Goal: Task Accomplishment & Management: Manage account settings

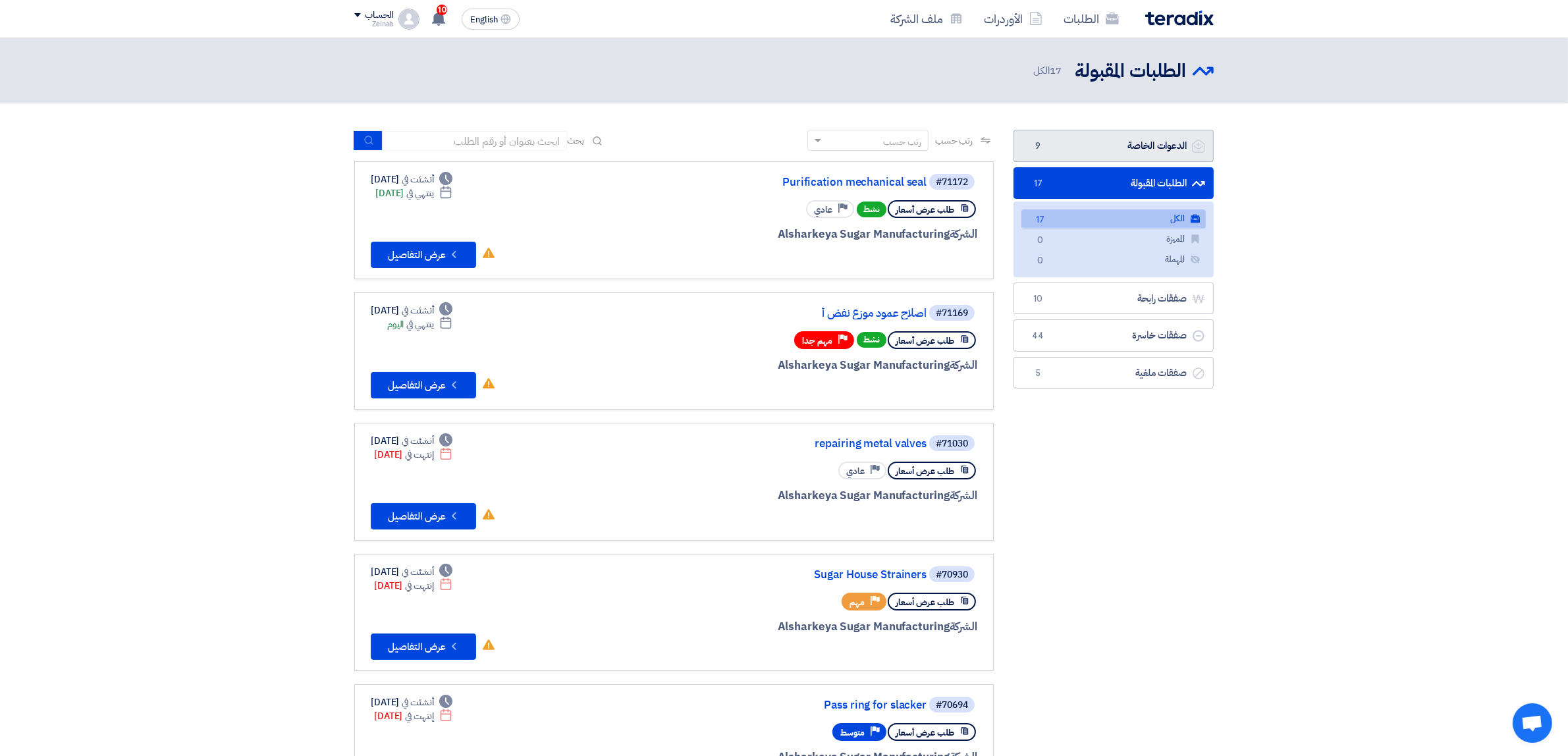
click at [1122, 143] on link "الدعوات الخاصة الدعوات الخاصة 9" at bounding box center [1114, 145] width 201 height 32
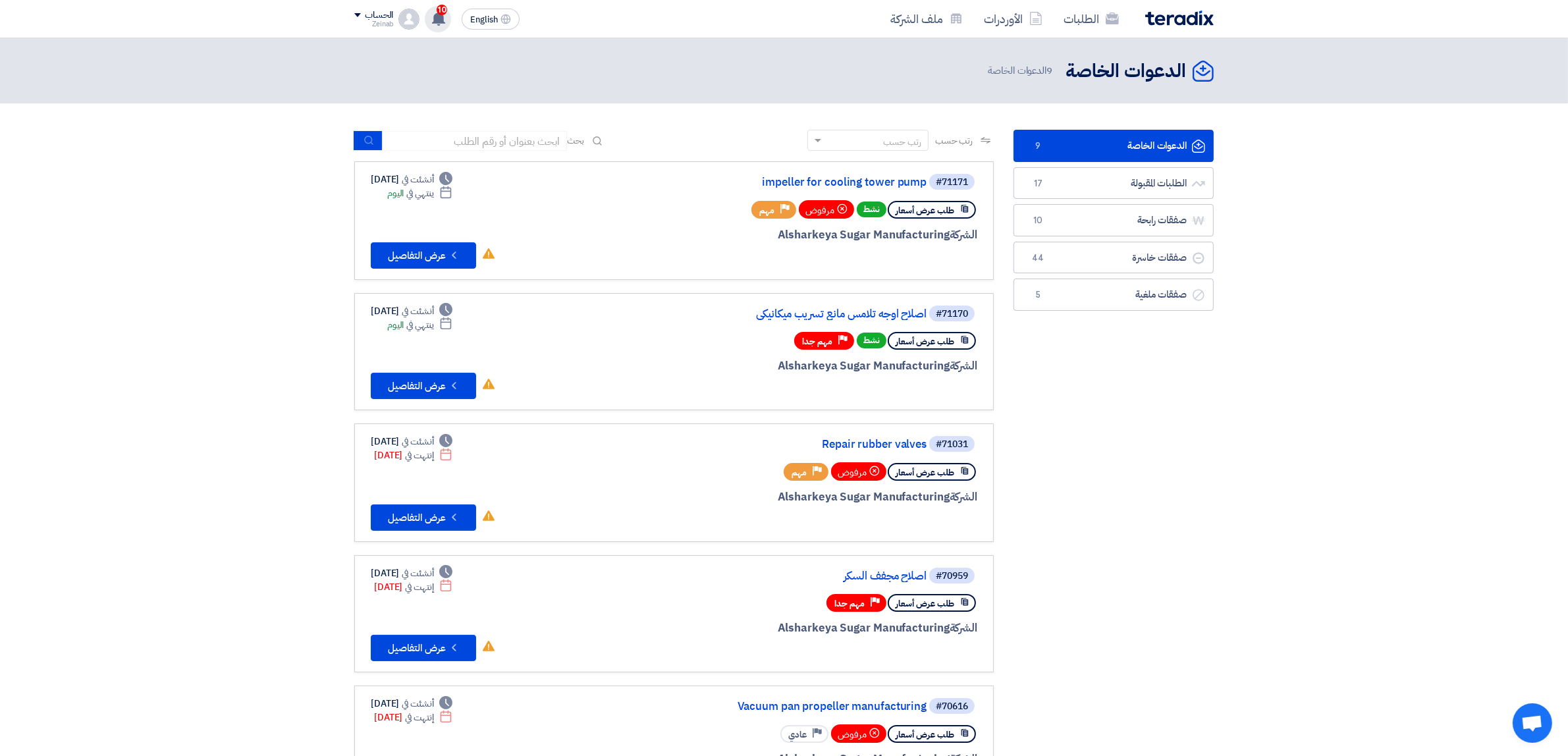
click at [437, 11] on span "10" at bounding box center [442, 10] width 11 height 11
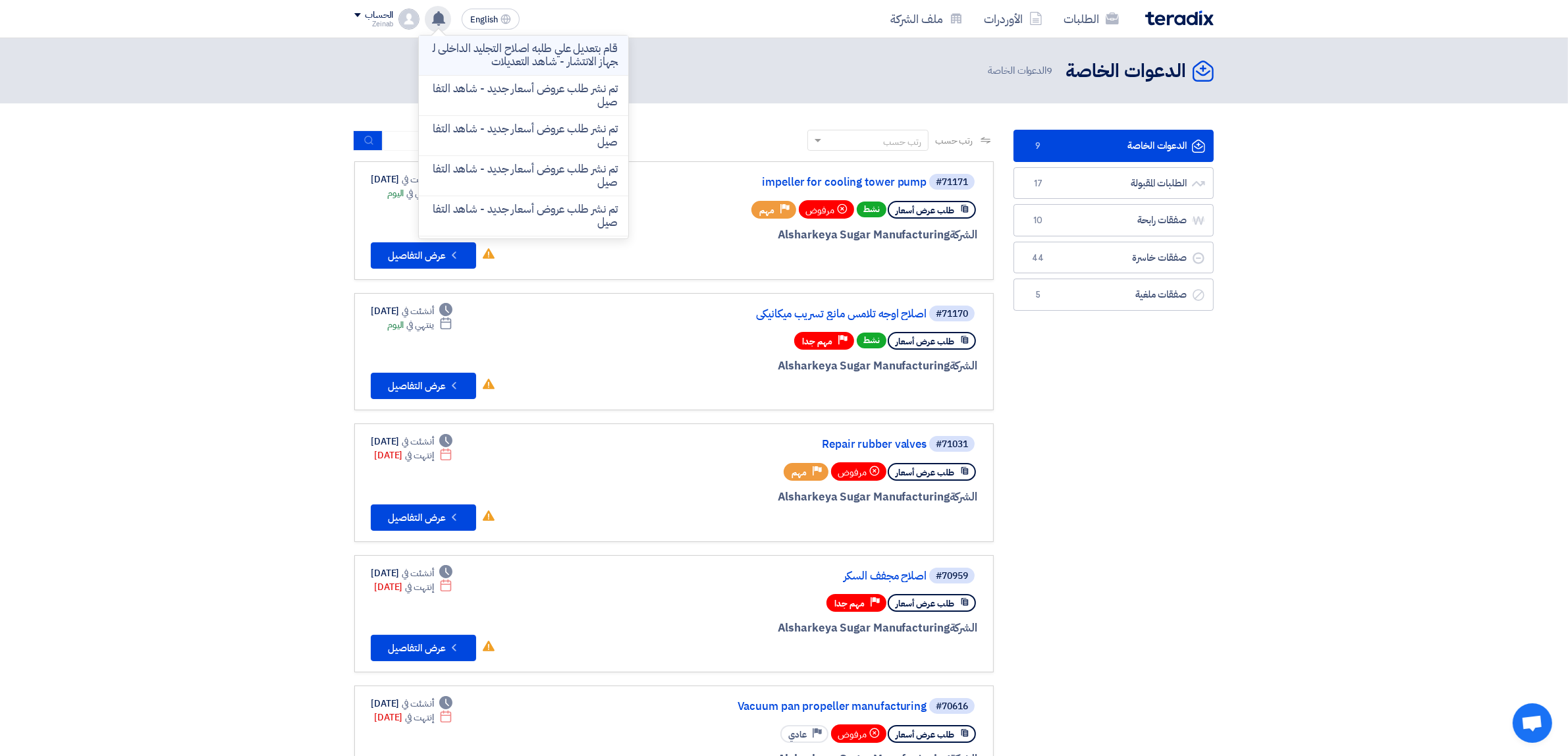
click at [462, 56] on p "قام بتعديل علي طلبه اصلاح التجليد الداخلى لجهاز الانتشار - شاهد التعديلات" at bounding box center [523, 55] width 188 height 26
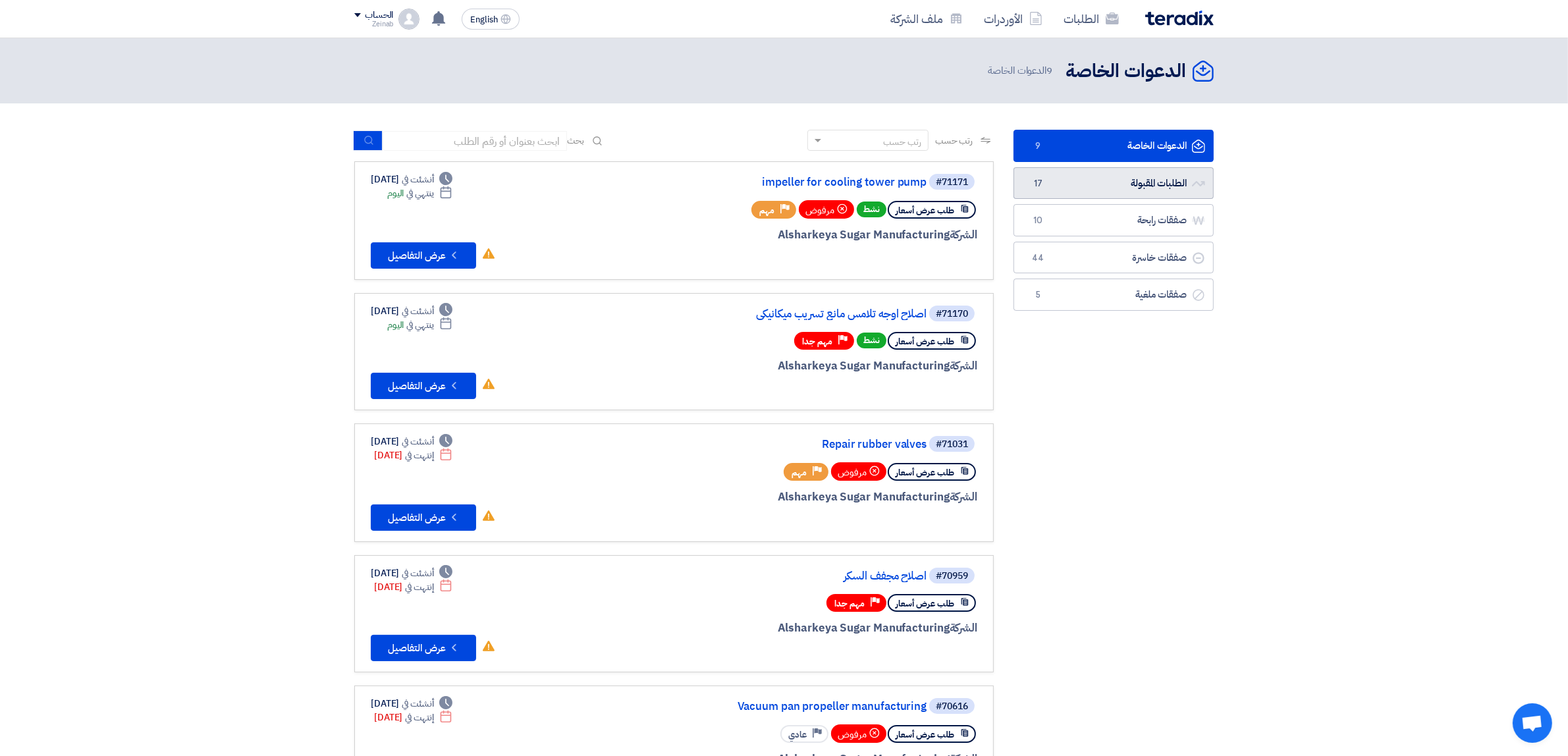
click at [1126, 185] on link "الطلبات المقبولة الطلبات المقبولة 17" at bounding box center [1114, 182] width 201 height 32
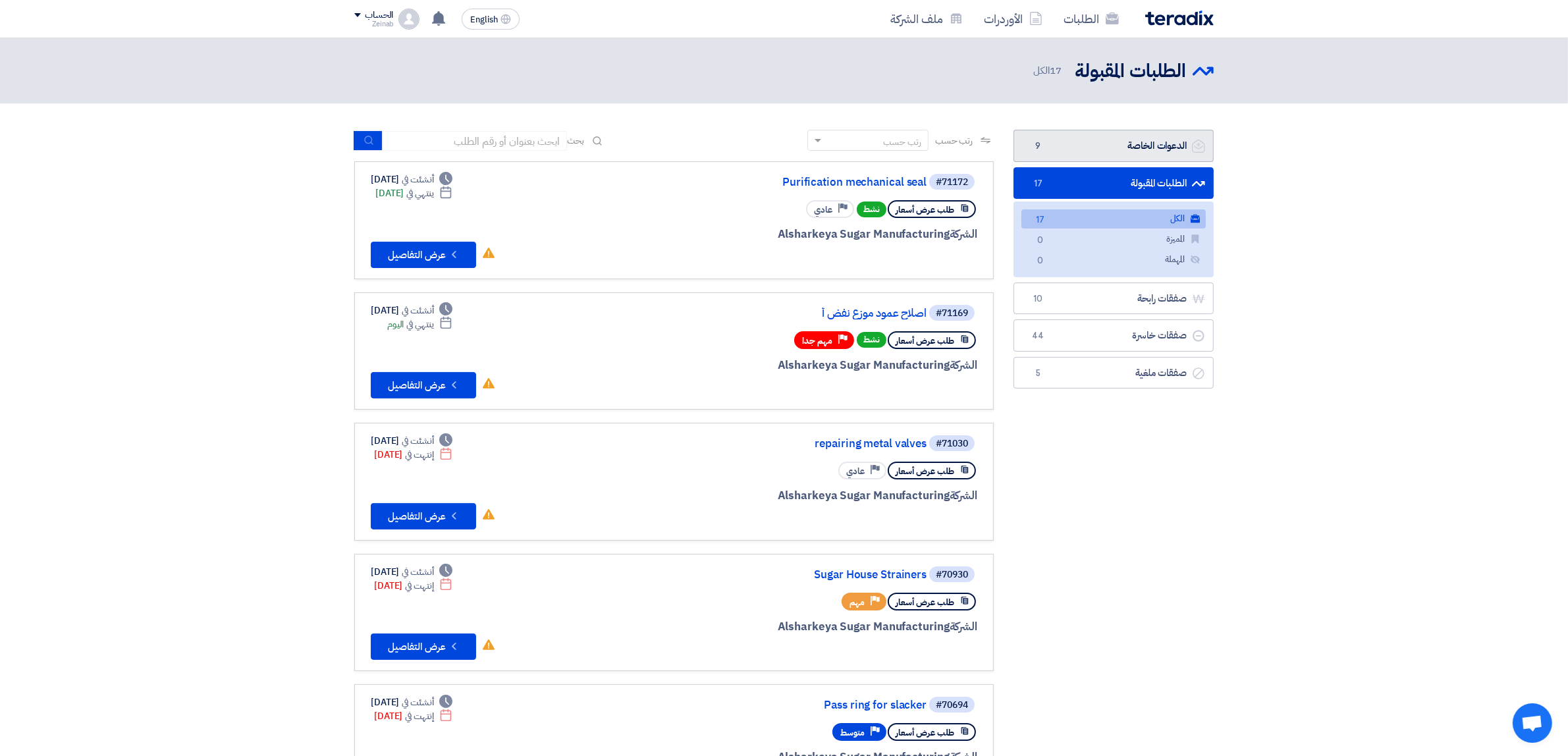
click at [1138, 147] on link "الدعوات الخاصة الدعوات الخاصة 9" at bounding box center [1114, 145] width 201 height 32
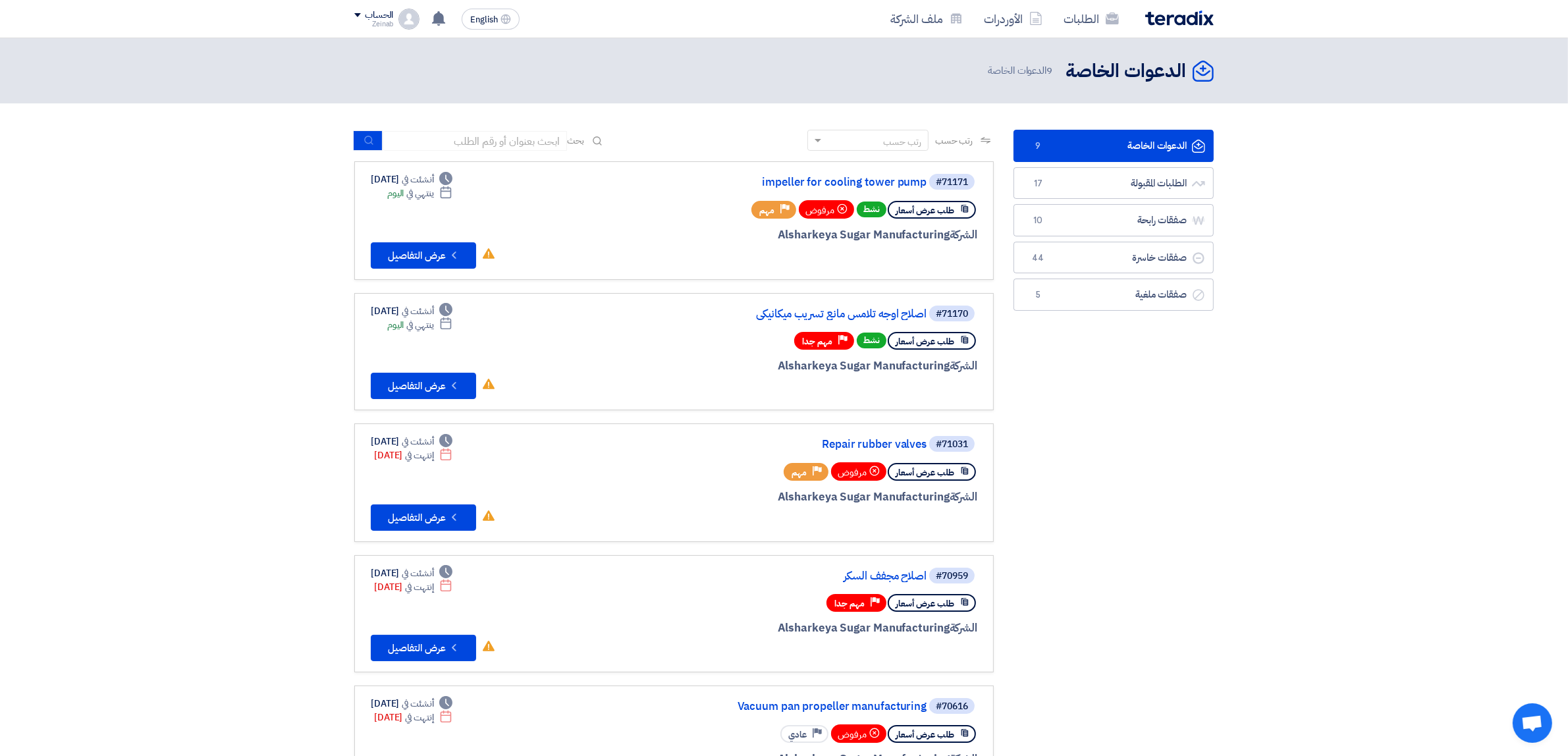
click at [1529, 723] on span "Open chat" at bounding box center [1531, 723] width 22 height 18
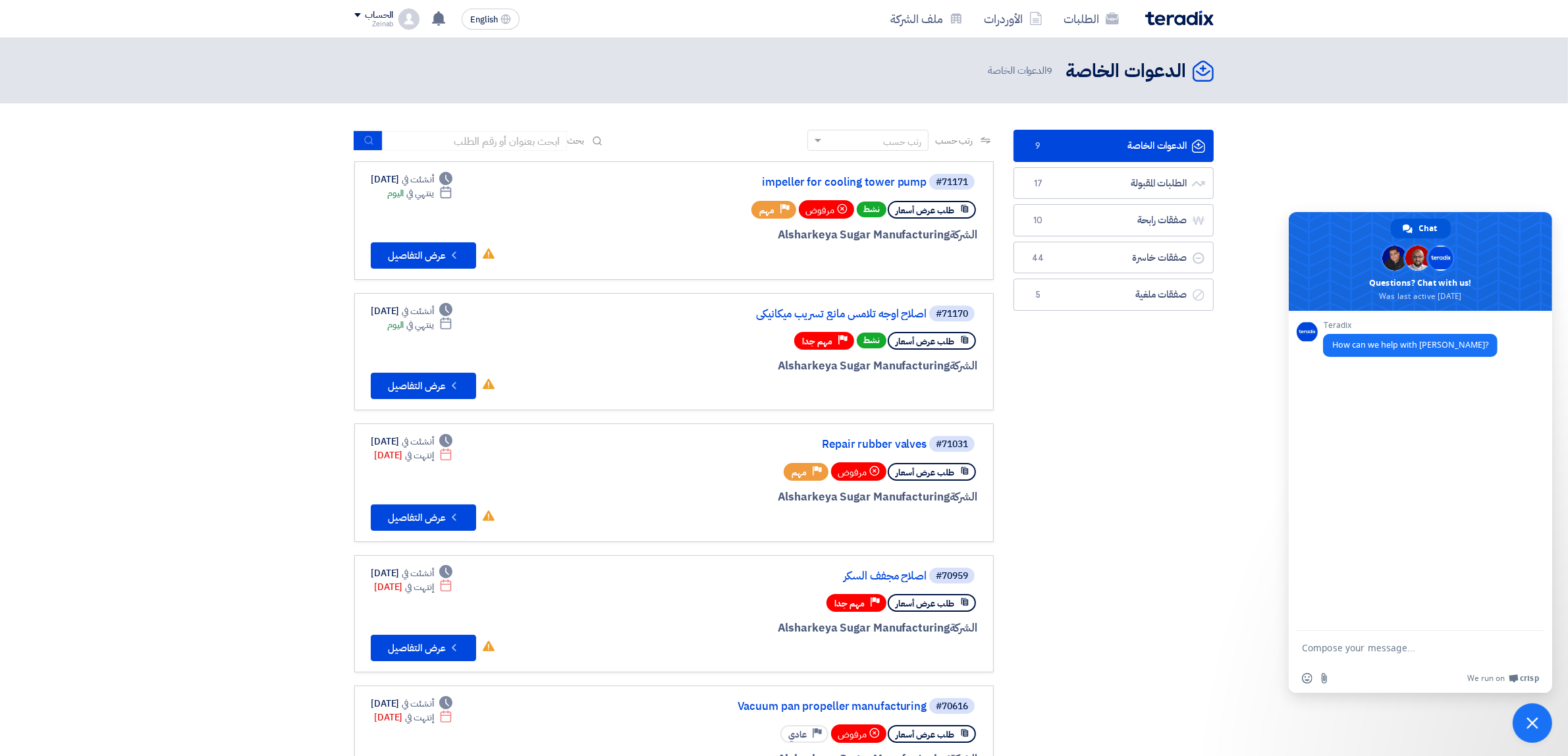
click at [1534, 724] on span "Close chat" at bounding box center [1532, 722] width 12 height 12
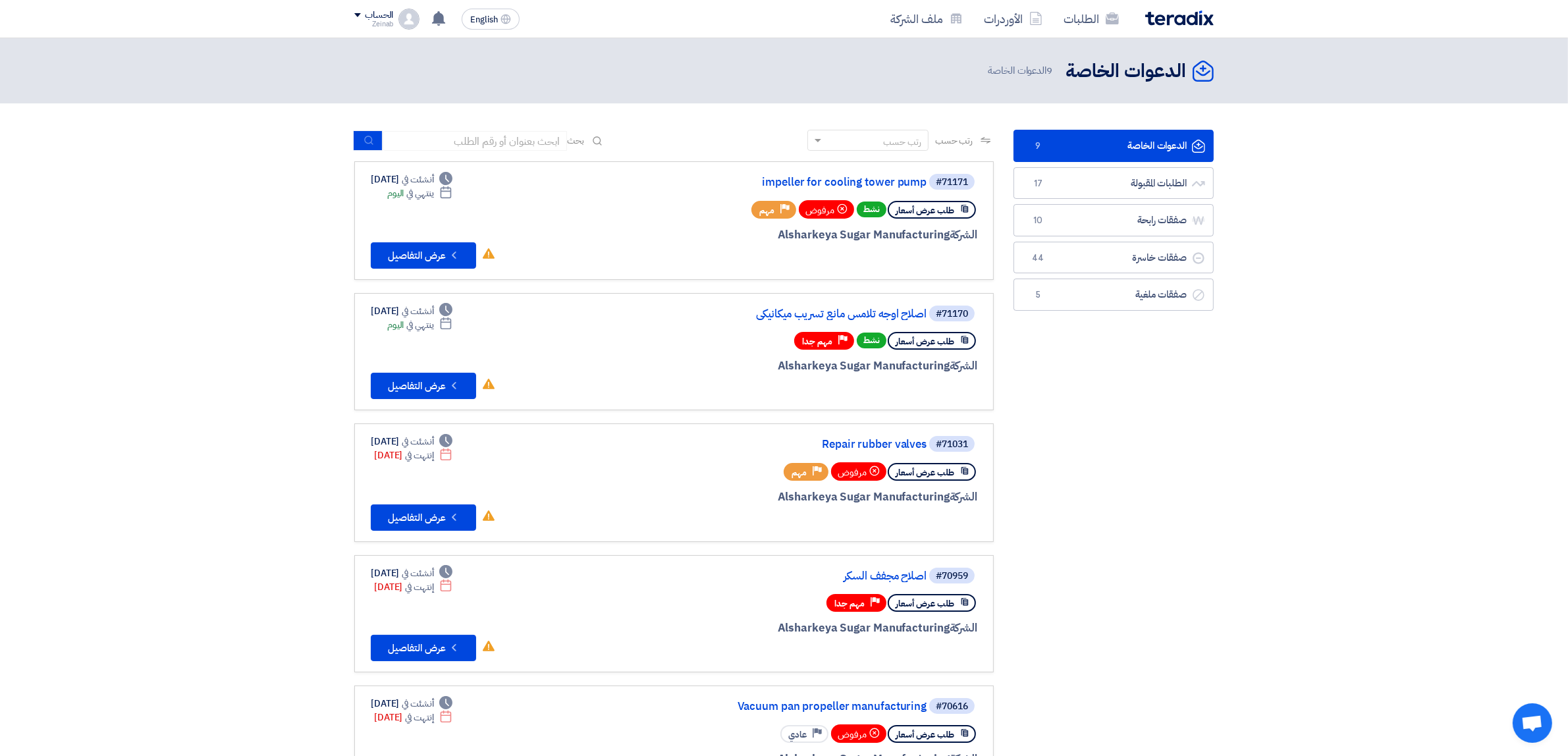
click at [190, 181] on section "الدعوات الخاصة الدعوات الخاصة 9 الطلبات المقبولة الطلبات المقبولة 17 صفقات رابح…" at bounding box center [784, 734] width 1568 height 1262
click at [1104, 149] on link "الدعوات الخاصة الدعوات الخاصة 9" at bounding box center [1114, 145] width 201 height 32
click at [451, 383] on icon "Check details" at bounding box center [453, 385] width 13 height 13
click at [1065, 267] on link "صفقات خاسرة صفقات خاسرة 44" at bounding box center [1114, 257] width 201 height 32
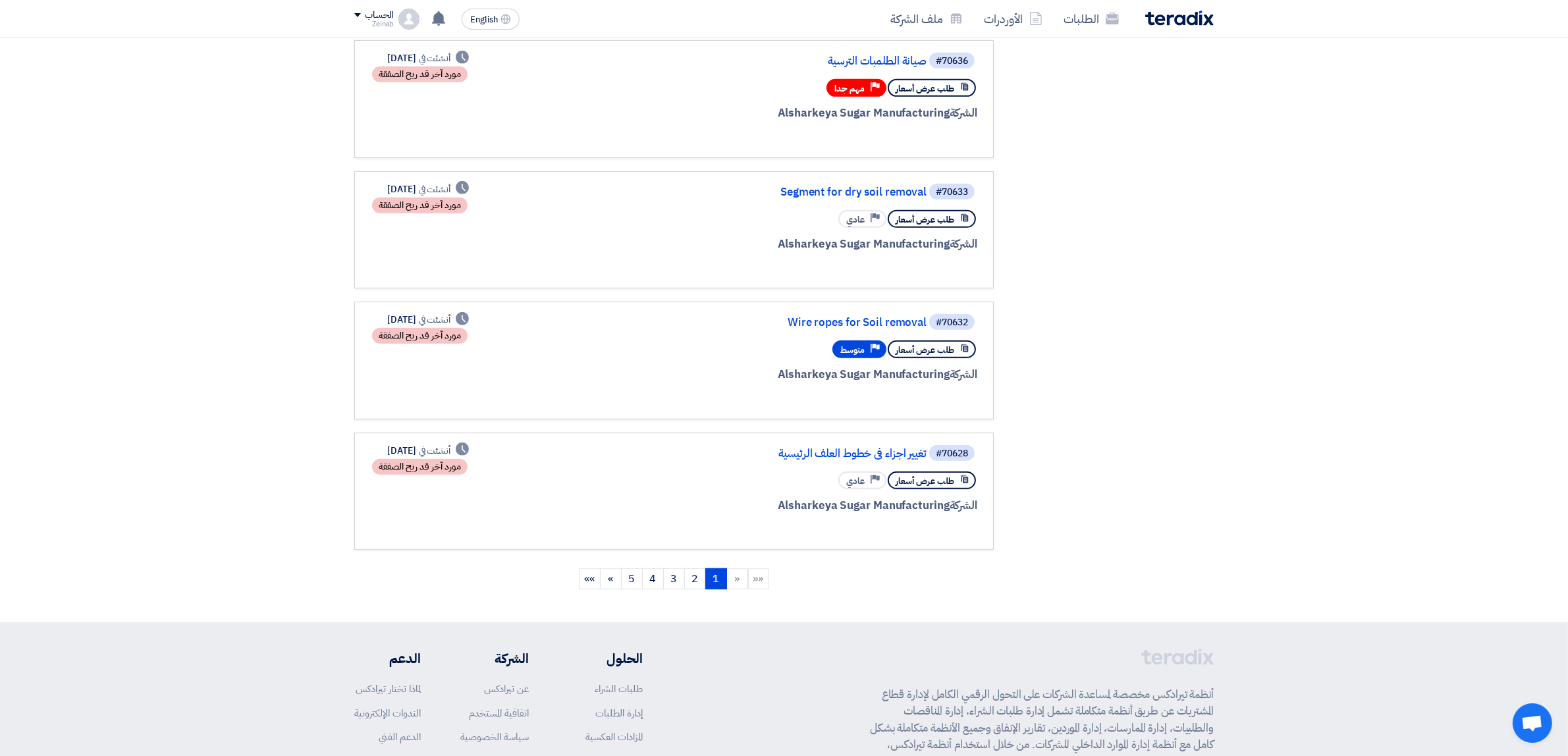
scroll to position [1052, 0]
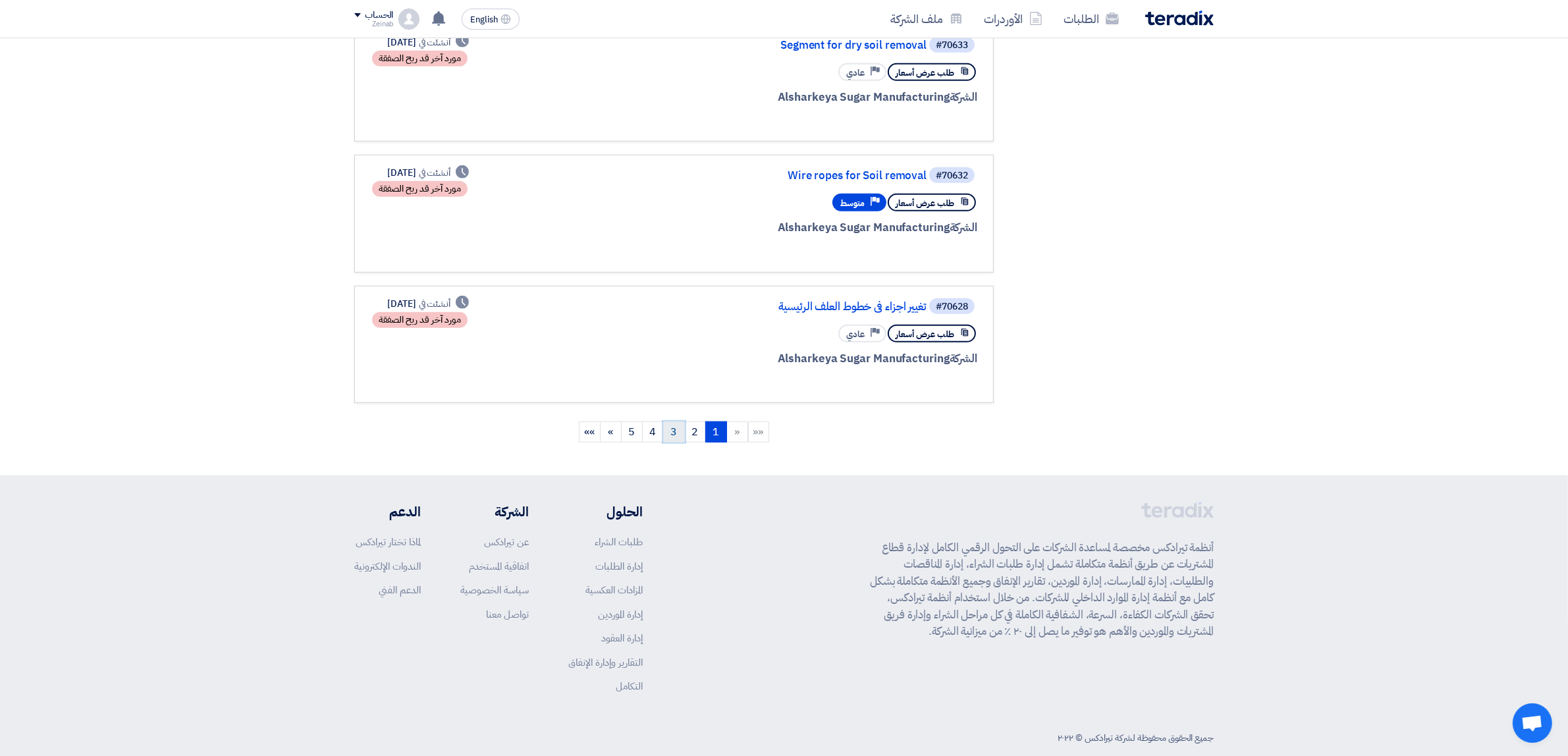
click at [680, 421] on link "3" at bounding box center [673, 432] width 22 height 21
